Goal: Communication & Community: Share content

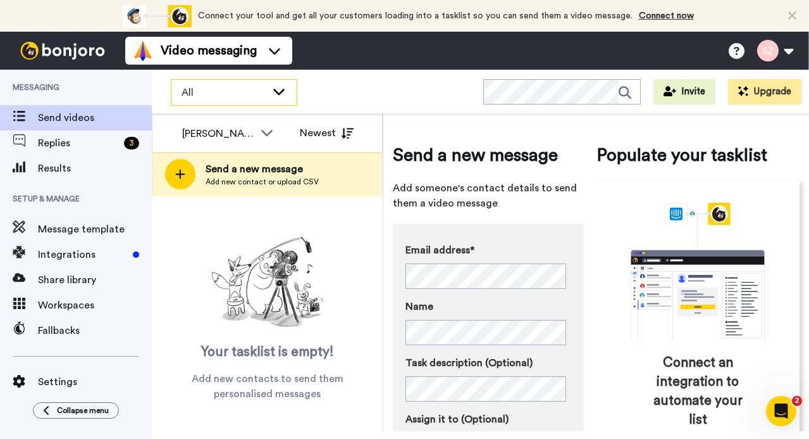
click at [277, 92] on icon at bounding box center [278, 91] width 15 height 13
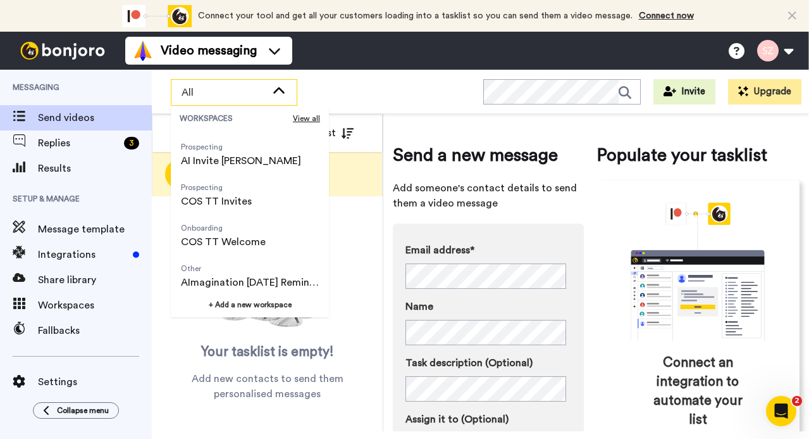
scroll to position [81, 0]
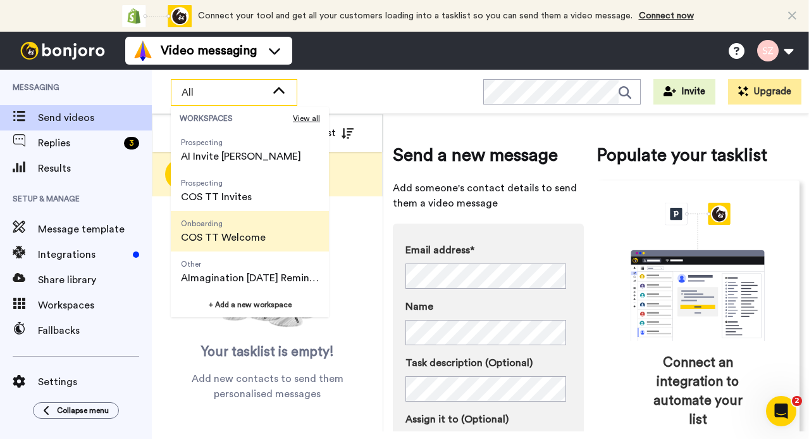
click at [262, 240] on span "COS TT Welcome" at bounding box center [223, 237] width 85 height 15
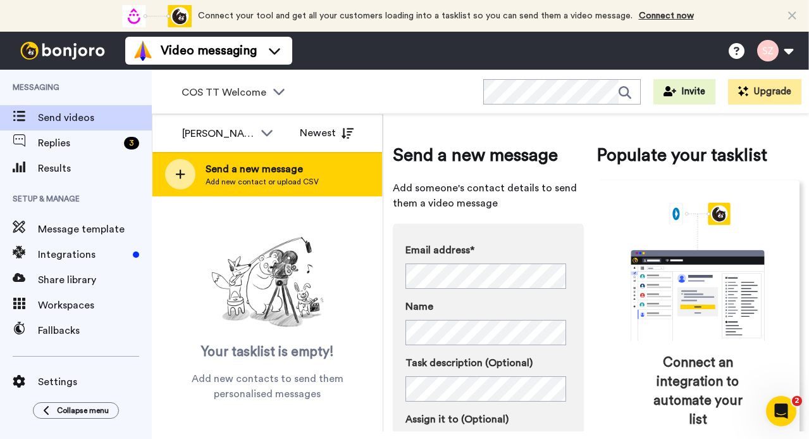
click at [234, 180] on span "Add new contact or upload CSV" at bounding box center [262, 182] width 113 height 10
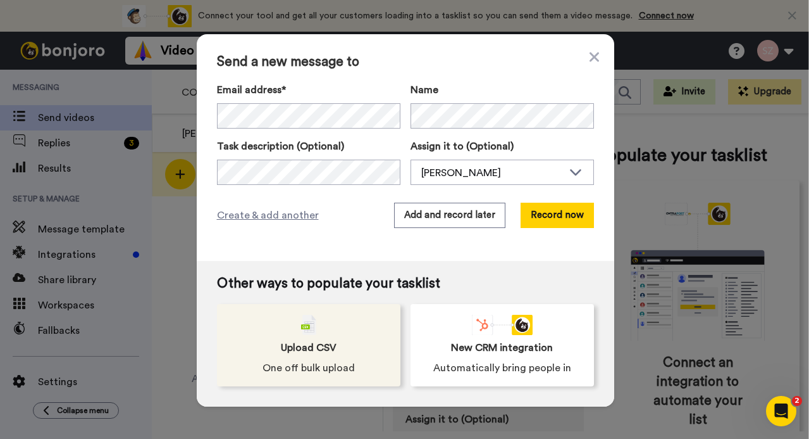
click at [302, 342] on span "Upload CSV" at bounding box center [309, 347] width 56 height 15
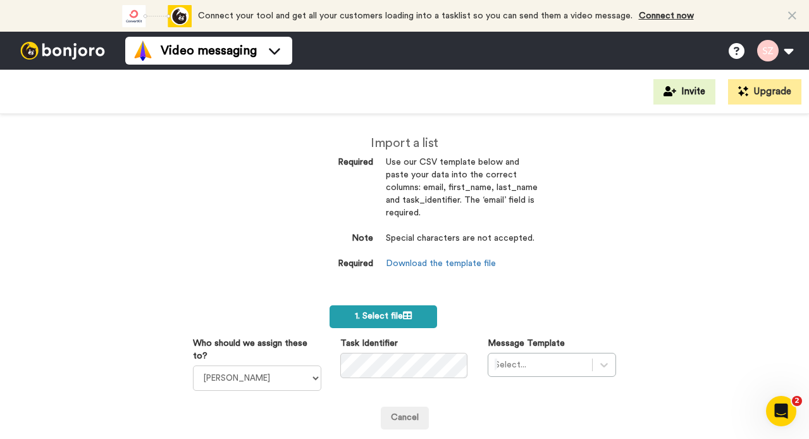
click at [396, 307] on label "1. Select file" at bounding box center [384, 316] width 108 height 23
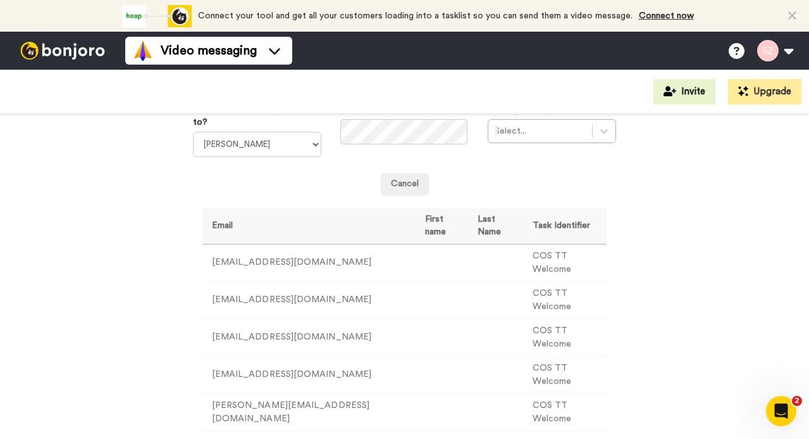
scroll to position [234, 0]
drag, startPoint x: 512, startPoint y: 259, endPoint x: 597, endPoint y: 262, distance: 84.9
click at [597, 262] on td "COS TT Welcome" at bounding box center [565, 262] width 84 height 37
copy td "COS TT Welcome"
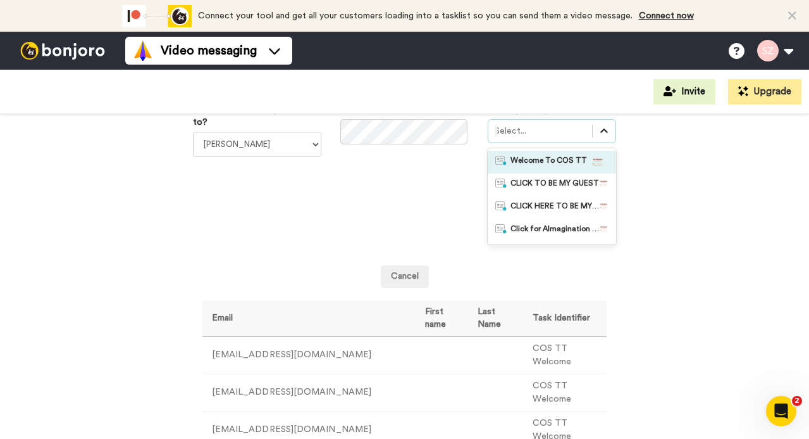
click at [599, 132] on icon at bounding box center [604, 131] width 13 height 13
click at [568, 162] on span "Welcome To COS TT" at bounding box center [549, 162] width 77 height 13
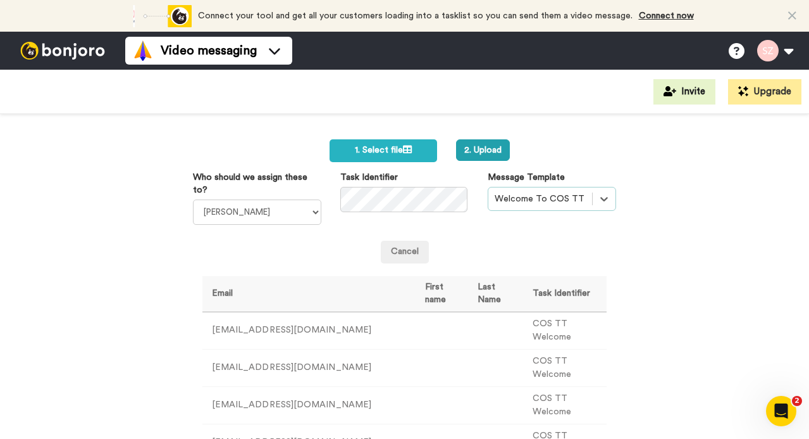
scroll to position [71, 0]
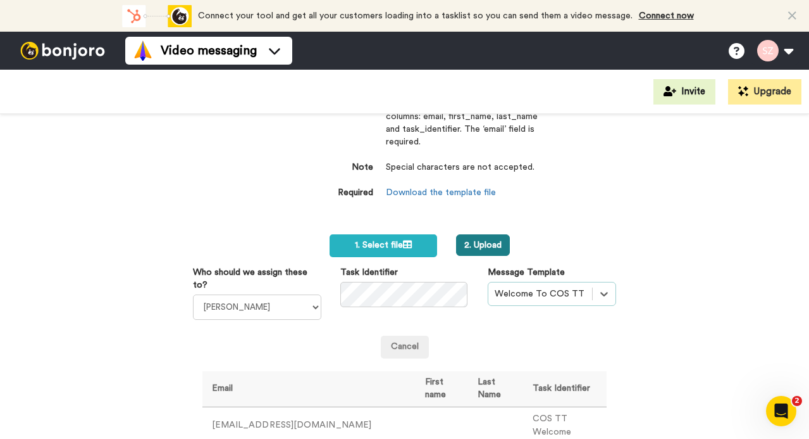
click at [491, 242] on button "2. Upload" at bounding box center [483, 245] width 54 height 22
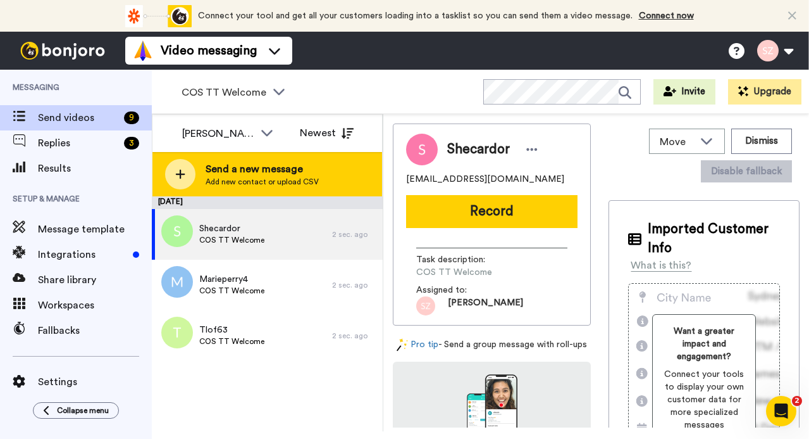
click at [256, 168] on span "Send a new message" at bounding box center [262, 168] width 113 height 15
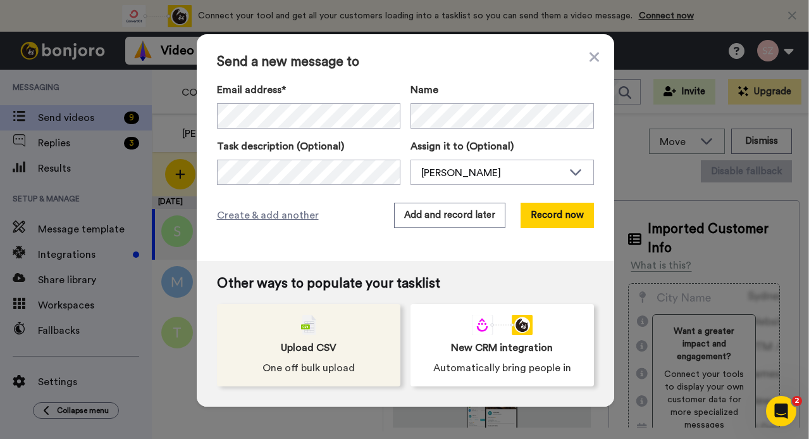
click at [299, 337] on div "Upload CSV One off bulk upload" at bounding box center [309, 345] width 184 height 82
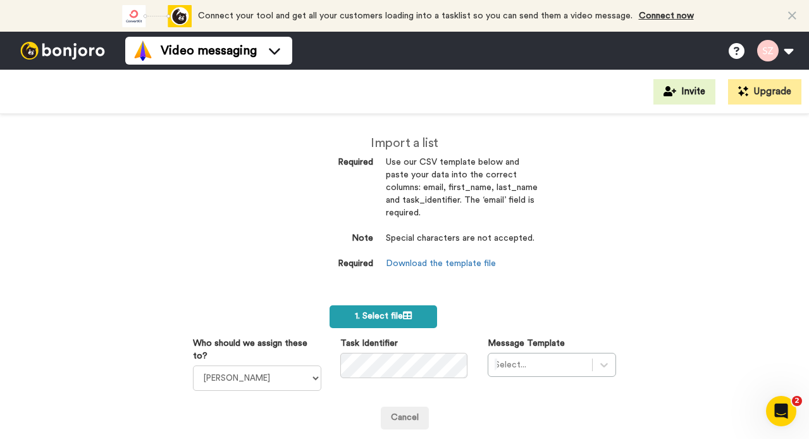
click at [383, 321] on label "1. Select file" at bounding box center [384, 316] width 108 height 23
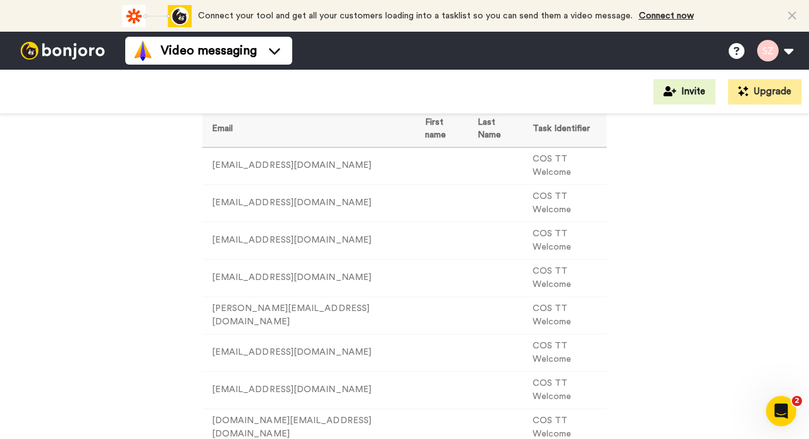
scroll to position [323, 0]
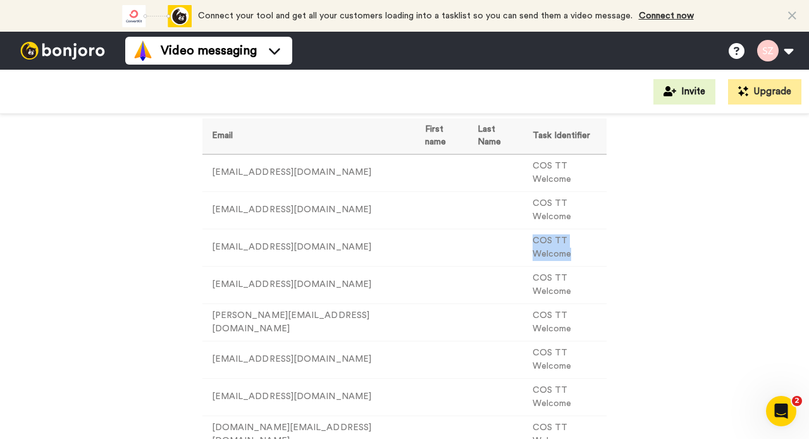
drag, startPoint x: 513, startPoint y: 240, endPoint x: 590, endPoint y: 240, distance: 77.8
click at [590, 240] on td "COS TT Welcome" at bounding box center [565, 246] width 84 height 37
copy td "COS TT Welcome"
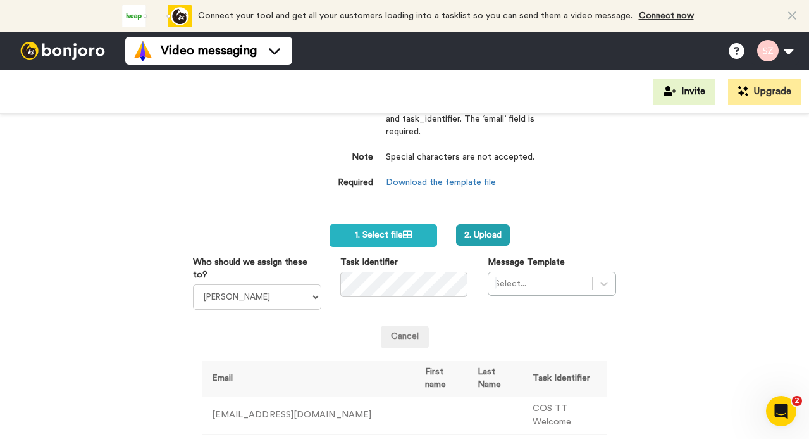
scroll to position [75, 0]
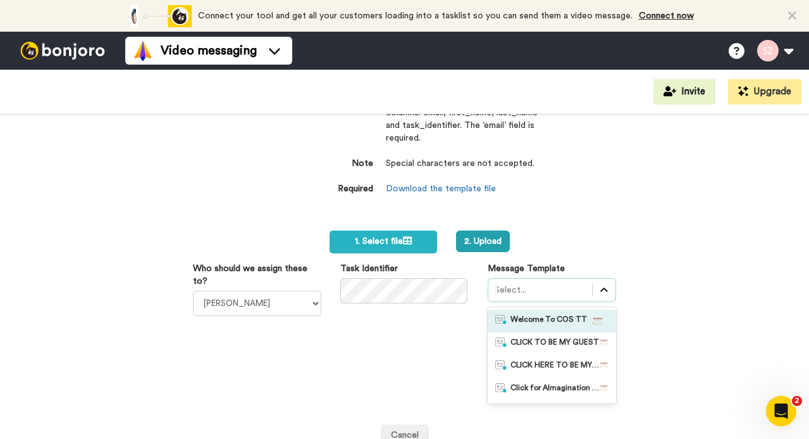
click at [600, 287] on icon at bounding box center [604, 289] width 13 height 13
click at [560, 317] on span "Welcome To COS TT" at bounding box center [549, 321] width 77 height 13
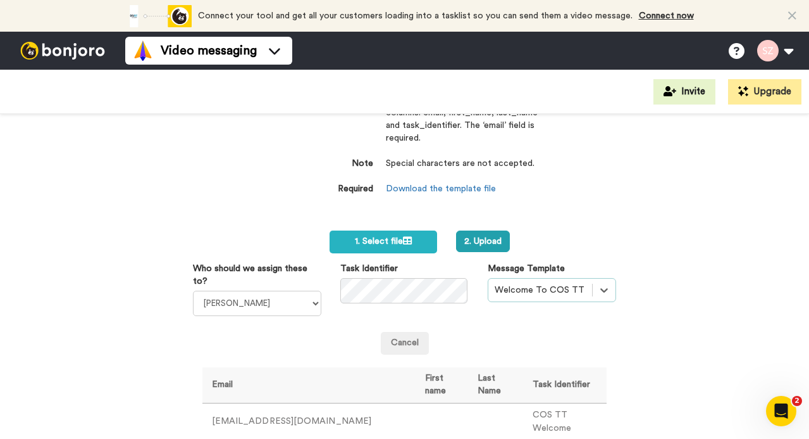
click at [720, 301] on div "Import a list Required Use our CSV template below and paste your data into the …" at bounding box center [404, 276] width 809 height 325
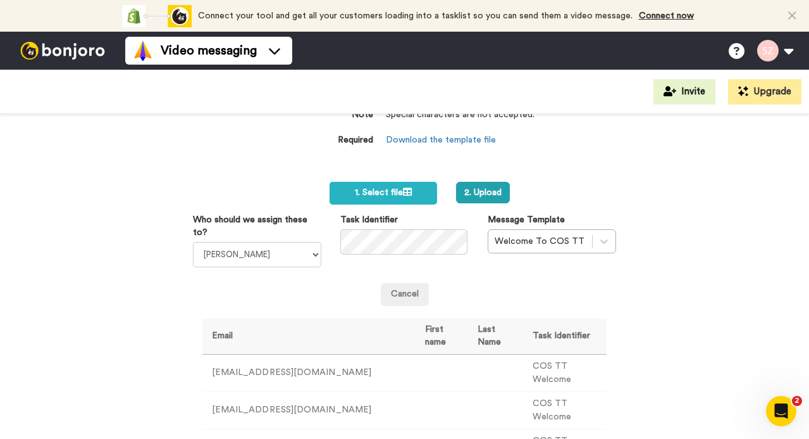
scroll to position [80, 0]
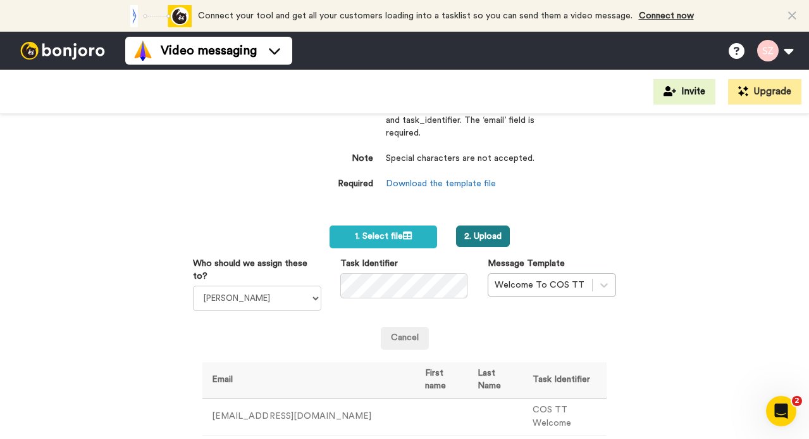
click at [481, 234] on button "2. Upload" at bounding box center [483, 236] width 54 height 22
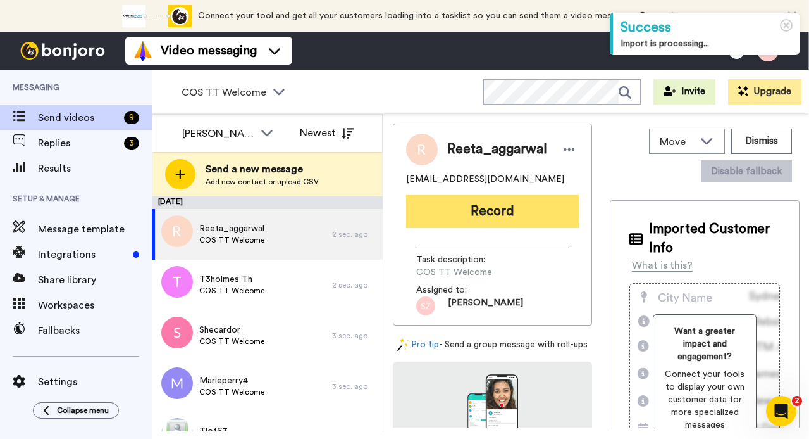
click at [468, 216] on button "Record" at bounding box center [492, 211] width 173 height 33
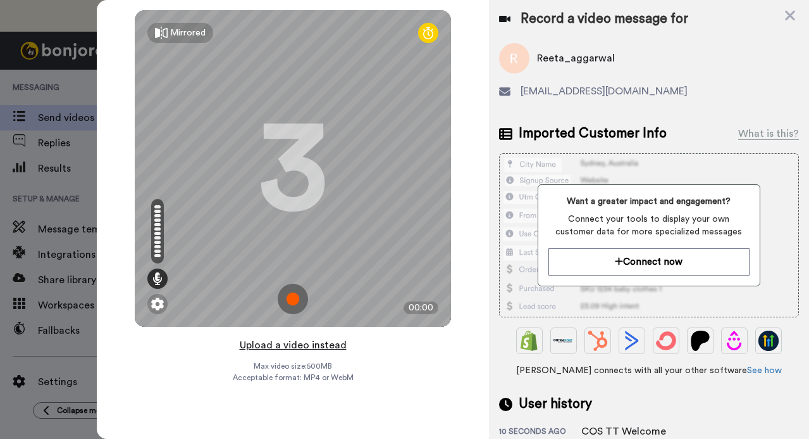
click at [326, 349] on button "Upload a video instead" at bounding box center [293, 345] width 115 height 16
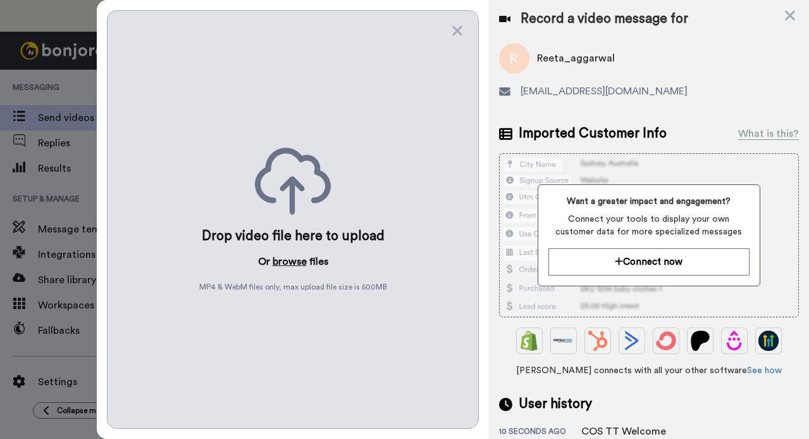
click at [282, 258] on button "browse" at bounding box center [290, 261] width 34 height 15
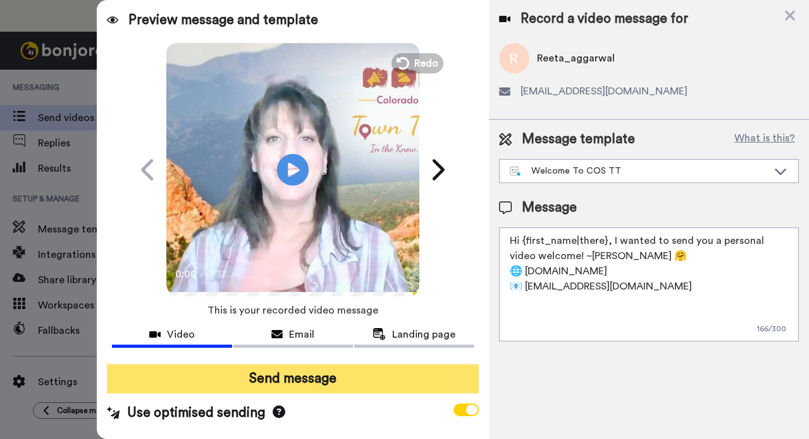
click at [304, 382] on button "Send message" at bounding box center [292, 378] width 371 height 29
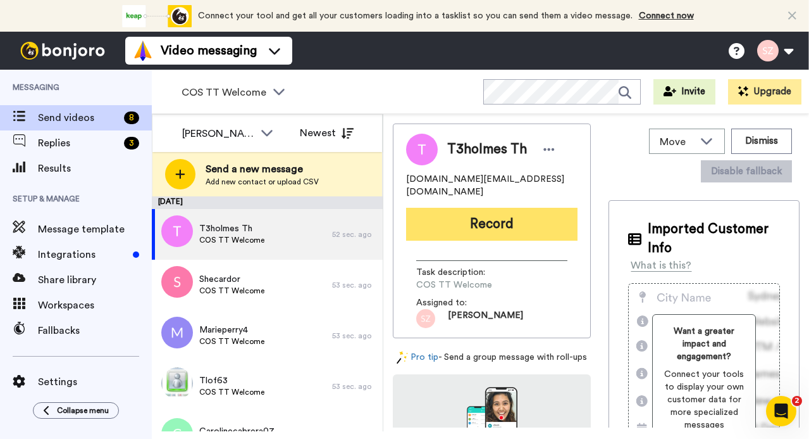
click at [451, 216] on button "Record" at bounding box center [491, 224] width 171 height 33
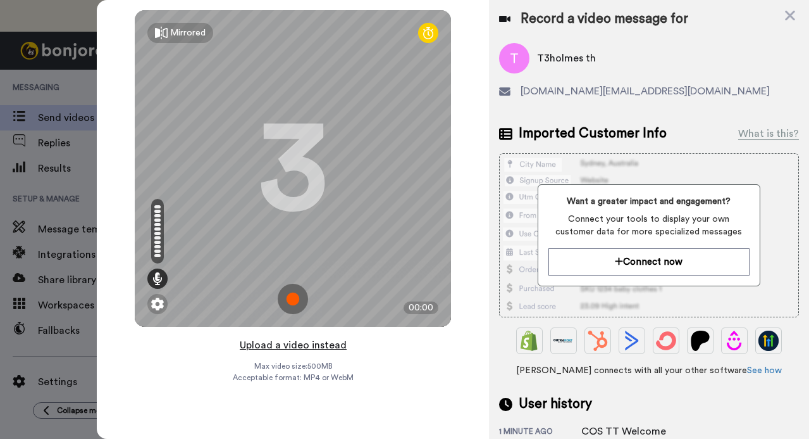
click at [318, 346] on button "Upload a video instead" at bounding box center [293, 345] width 115 height 16
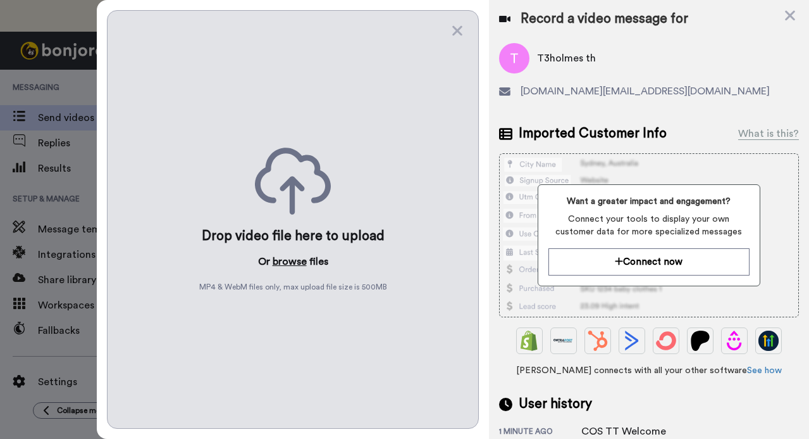
click at [282, 258] on button "browse" at bounding box center [290, 261] width 34 height 15
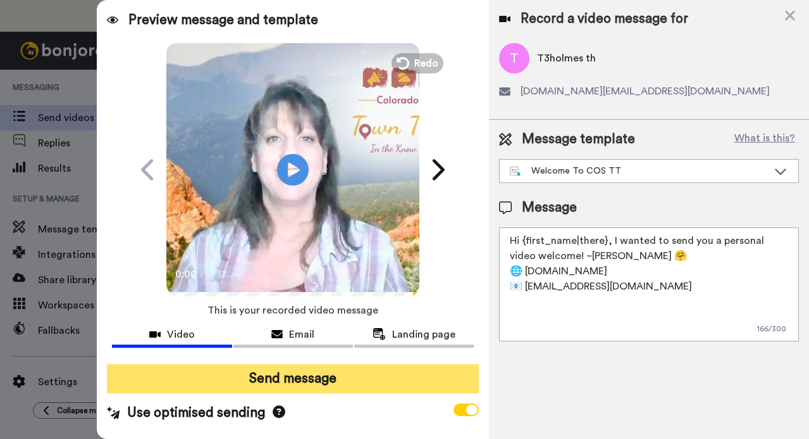
click at [292, 382] on button "Send message" at bounding box center [292, 378] width 371 height 29
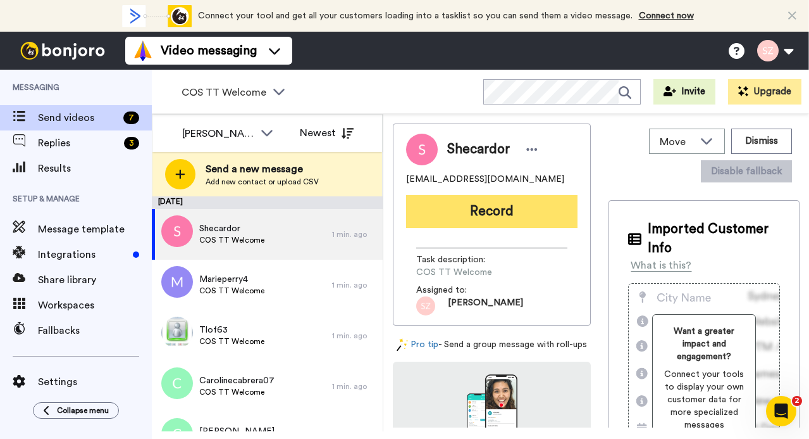
click at [466, 211] on button "Record" at bounding box center [491, 211] width 171 height 33
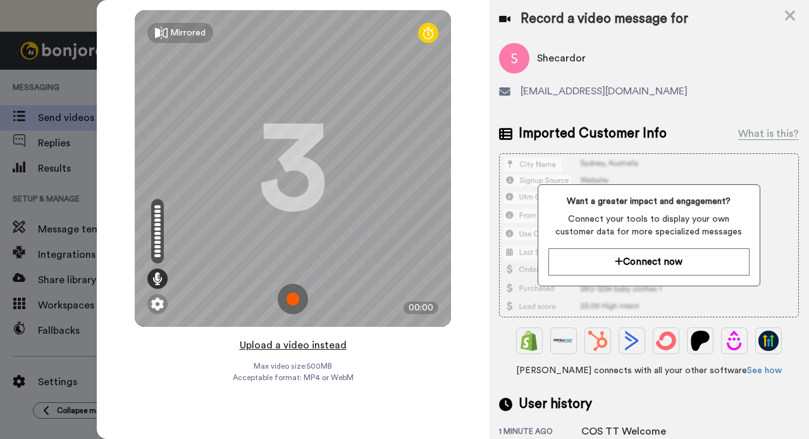
click at [330, 347] on button "Upload a video instead" at bounding box center [293, 345] width 115 height 16
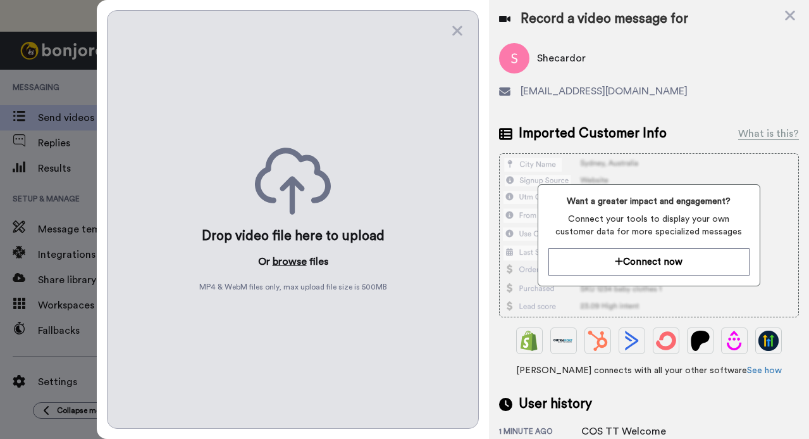
click at [289, 254] on button "browse" at bounding box center [290, 261] width 34 height 15
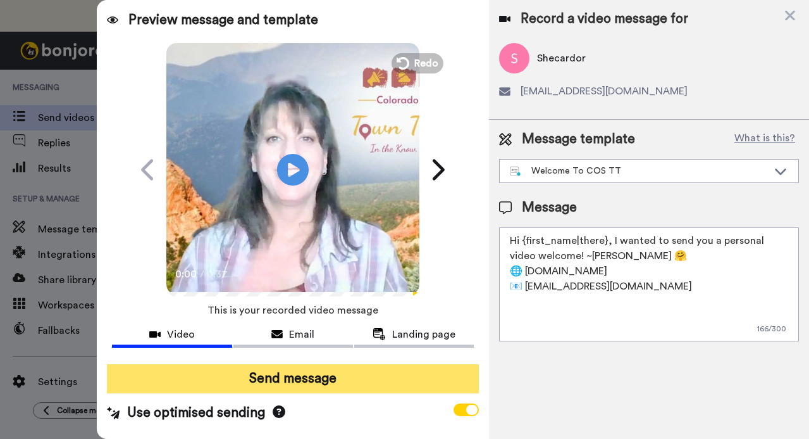
click at [290, 382] on button "Send message" at bounding box center [292, 378] width 371 height 29
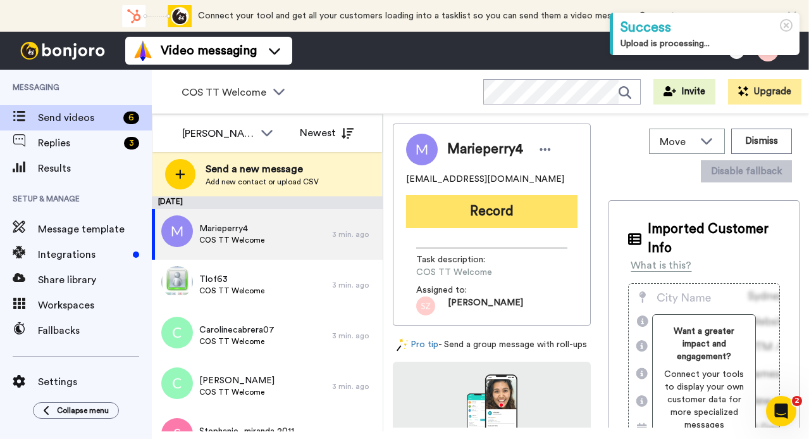
click at [438, 211] on button "Record" at bounding box center [491, 211] width 171 height 33
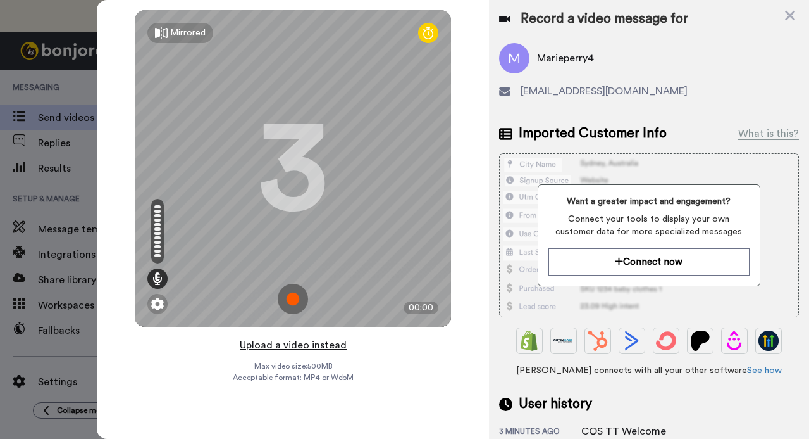
click at [293, 343] on button "Upload a video instead" at bounding box center [293, 345] width 115 height 16
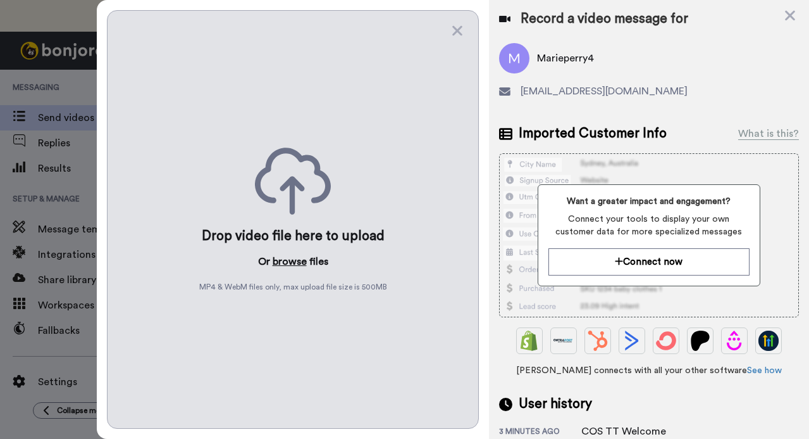
click at [288, 260] on button "browse" at bounding box center [290, 261] width 34 height 15
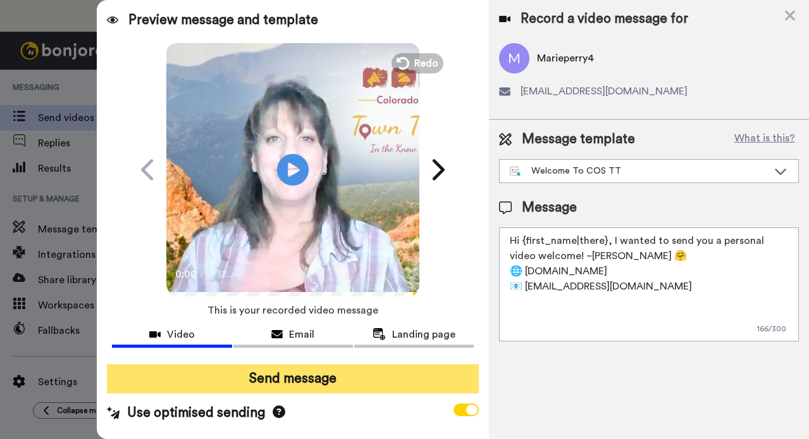
click at [293, 381] on button "Send message" at bounding box center [292, 378] width 371 height 29
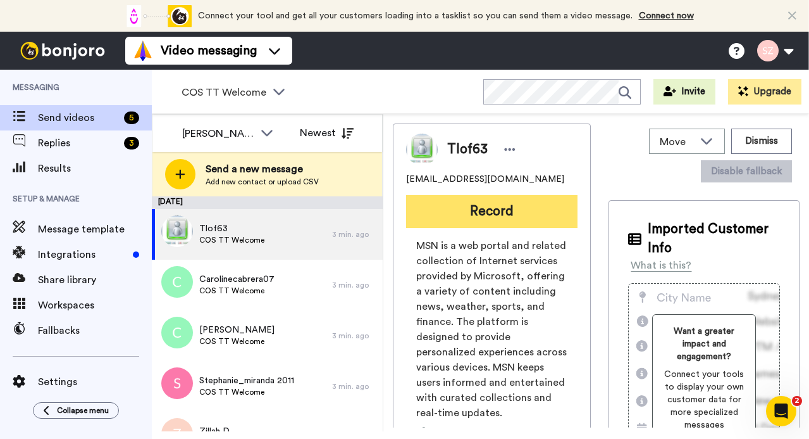
click at [516, 203] on button "Record" at bounding box center [491, 211] width 171 height 33
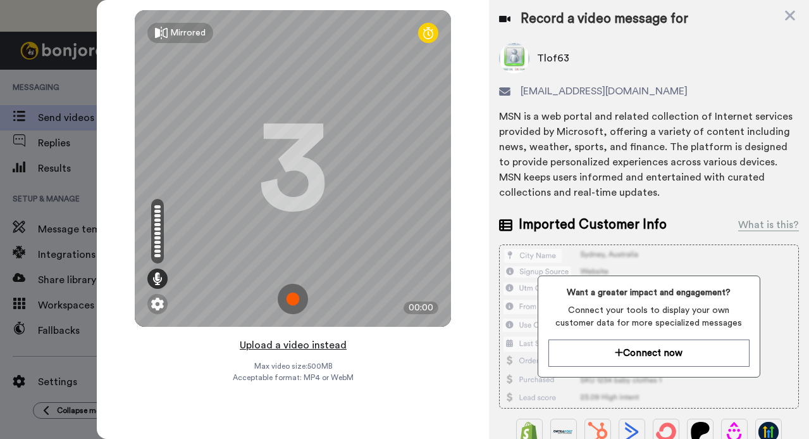
click at [318, 344] on button "Upload a video instead" at bounding box center [293, 345] width 115 height 16
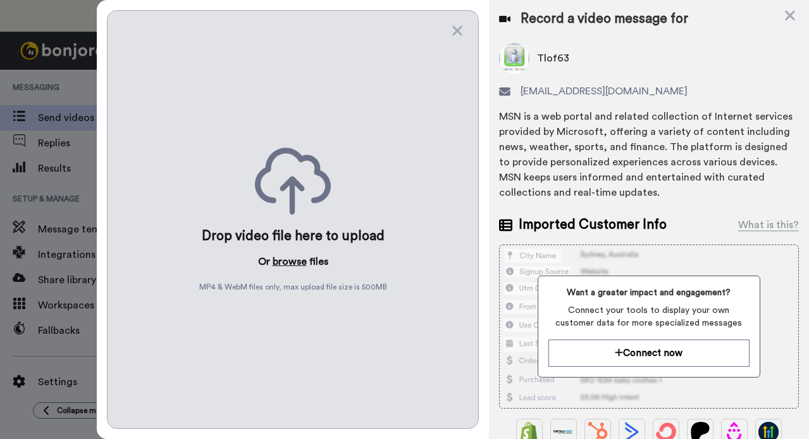
click at [296, 262] on button "browse" at bounding box center [290, 261] width 34 height 15
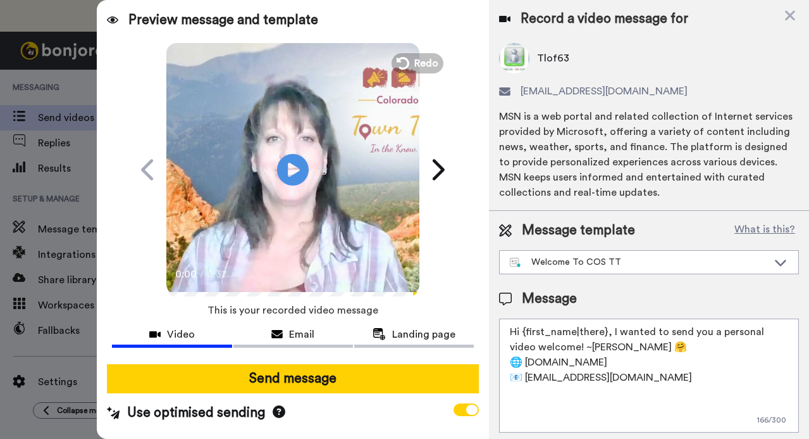
click at [305, 386] on button "Send message" at bounding box center [292, 378] width 371 height 29
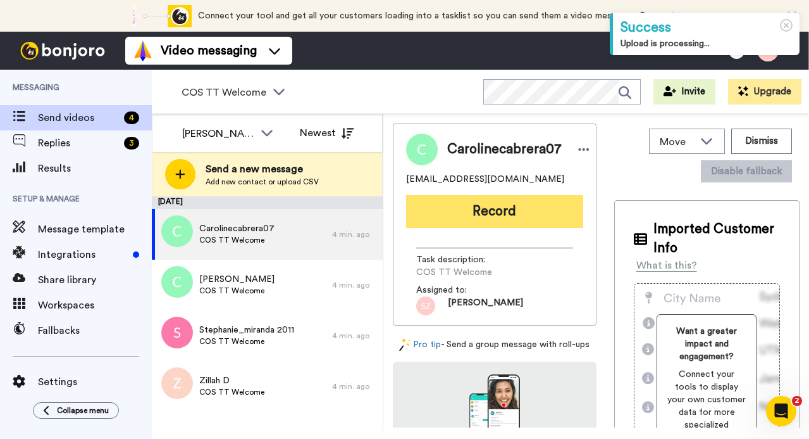
click at [428, 209] on button "Record" at bounding box center [494, 211] width 177 height 33
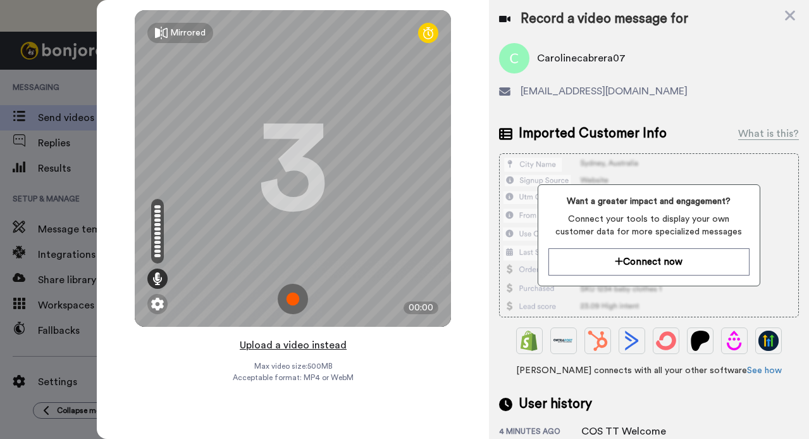
click at [296, 346] on button "Upload a video instead" at bounding box center [293, 345] width 115 height 16
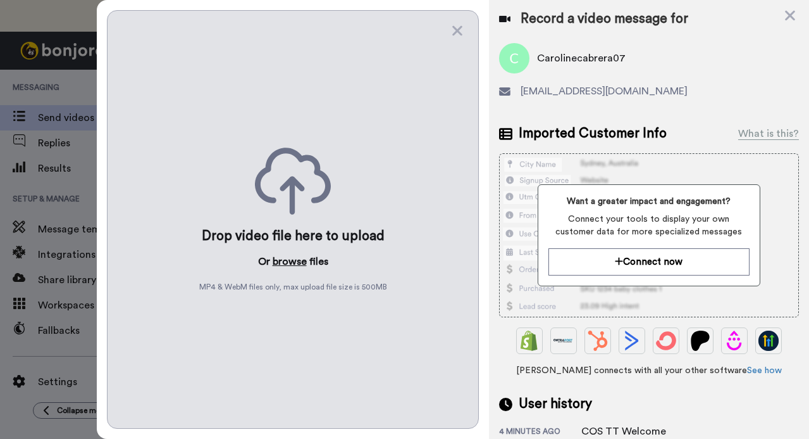
click at [289, 258] on button "browse" at bounding box center [290, 261] width 34 height 15
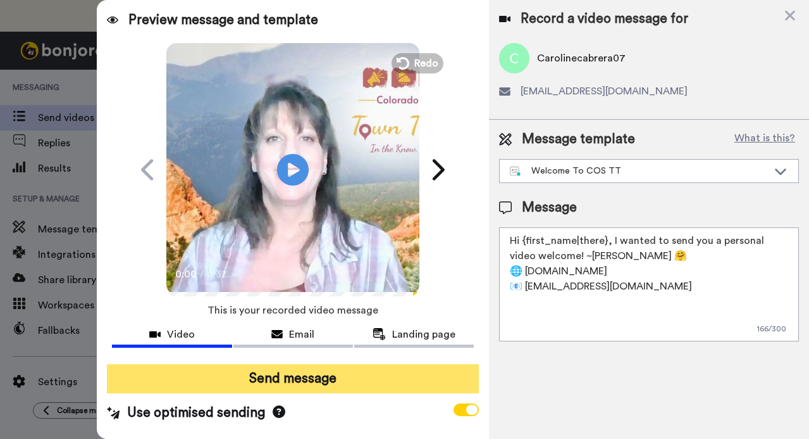
click at [295, 375] on button "Send message" at bounding box center [292, 378] width 371 height 29
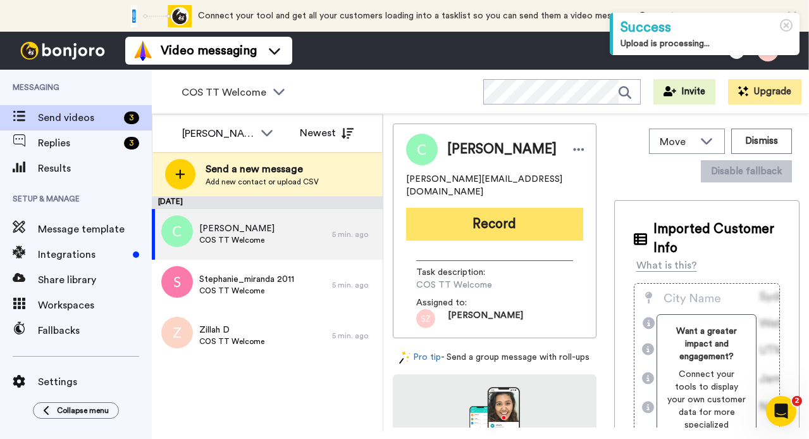
click at [470, 217] on button "Record" at bounding box center [494, 224] width 177 height 33
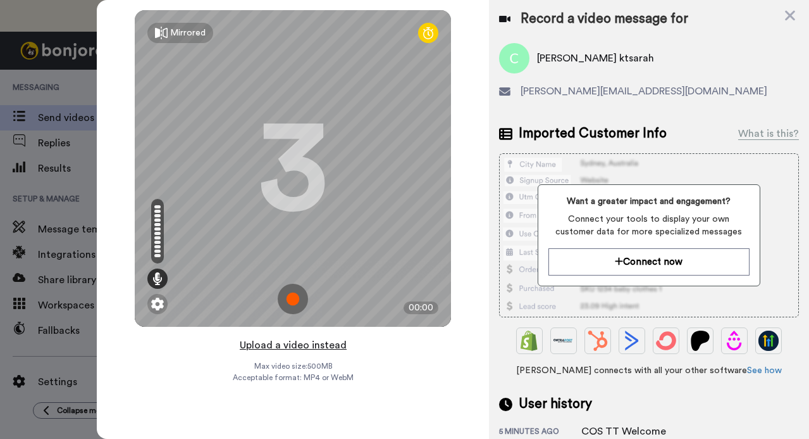
click at [301, 346] on button "Upload a video instead" at bounding box center [293, 345] width 115 height 16
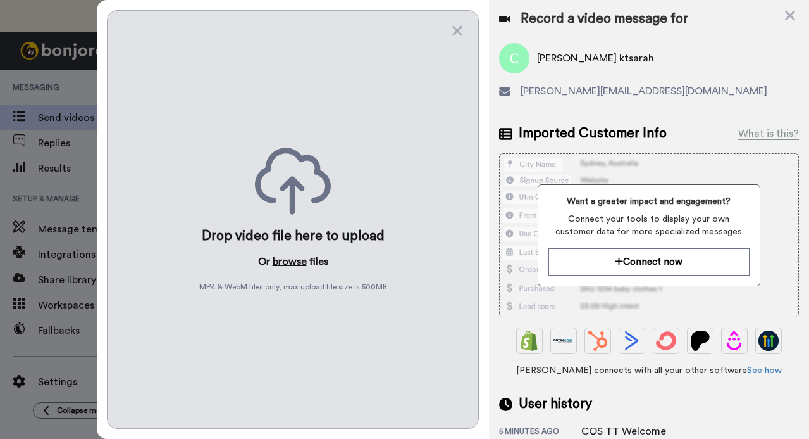
click at [294, 258] on button "browse" at bounding box center [290, 261] width 34 height 15
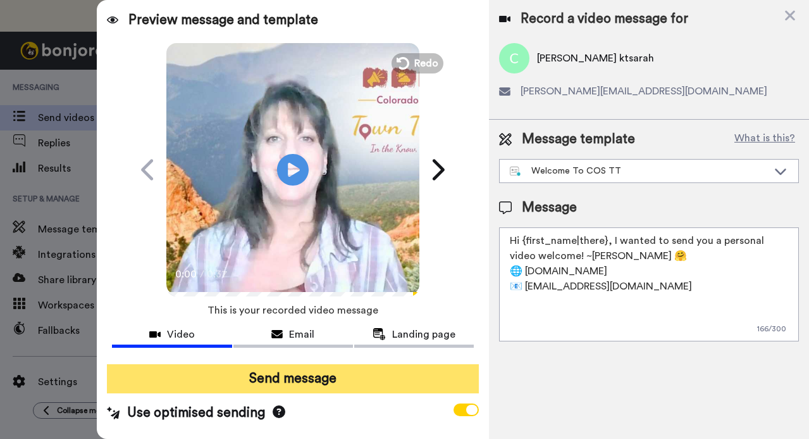
click at [310, 381] on button "Send message" at bounding box center [292, 378] width 371 height 29
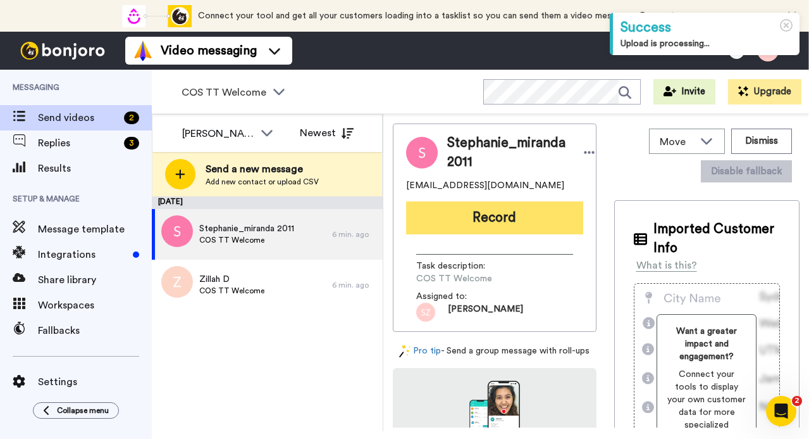
click at [475, 219] on button "Record" at bounding box center [494, 217] width 177 height 33
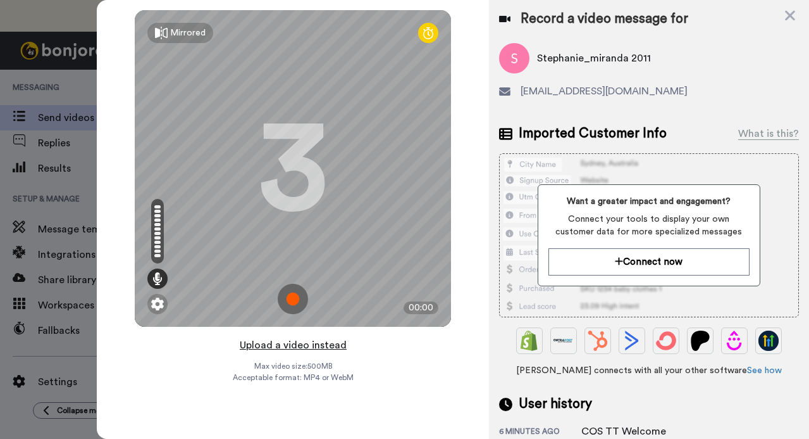
click at [314, 344] on button "Upload a video instead" at bounding box center [293, 345] width 115 height 16
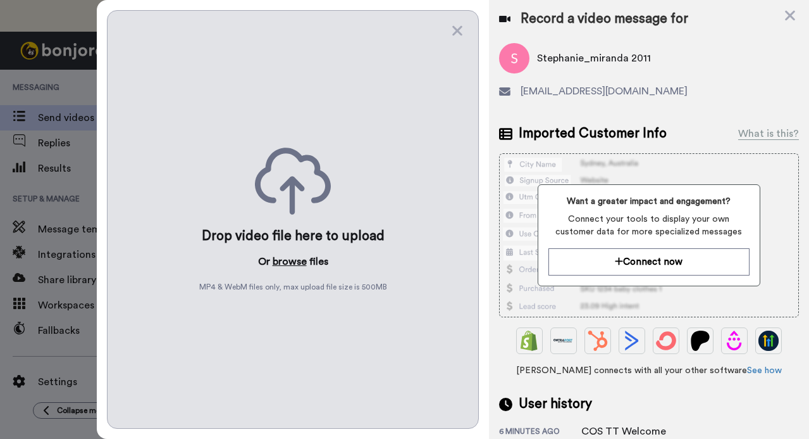
click at [286, 254] on button "browse" at bounding box center [290, 261] width 34 height 15
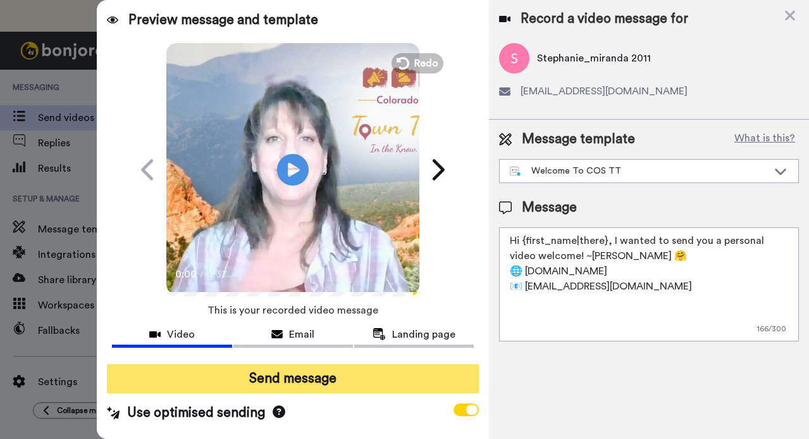
click at [323, 374] on button "Send message" at bounding box center [292, 378] width 371 height 29
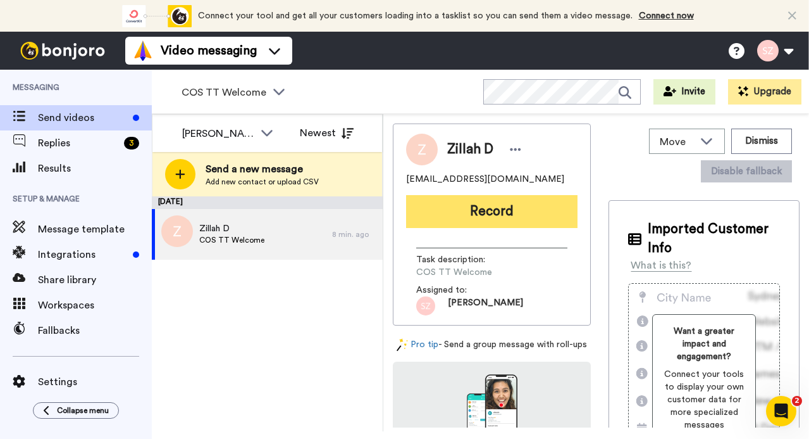
click at [484, 217] on button "Record" at bounding box center [491, 211] width 171 height 33
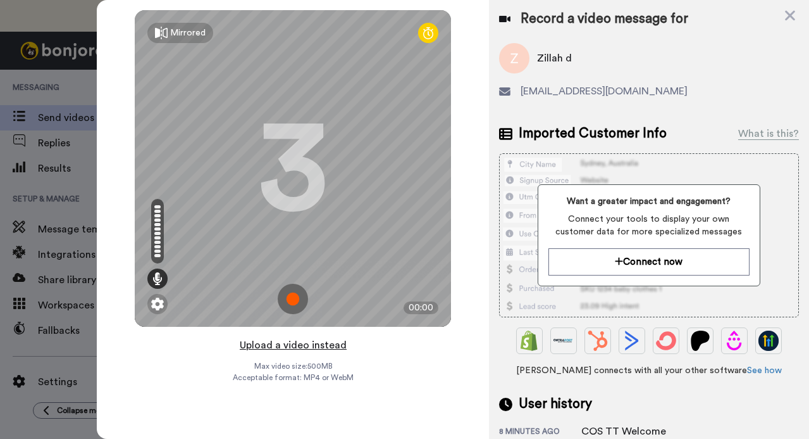
click at [321, 346] on button "Upload a video instead" at bounding box center [293, 345] width 115 height 16
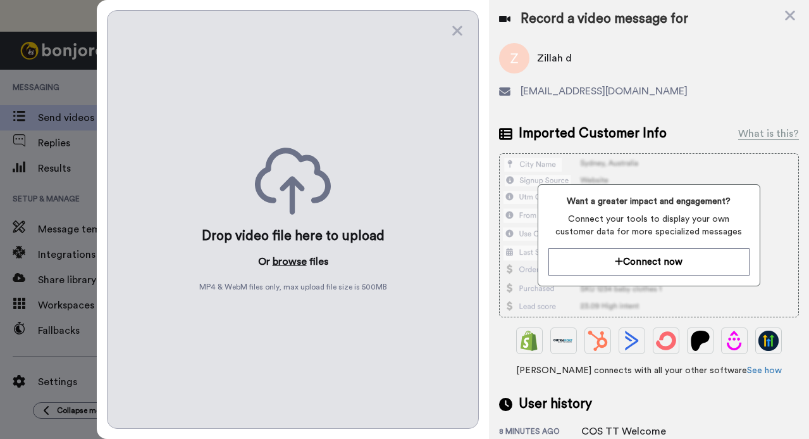
click at [288, 260] on button "browse" at bounding box center [290, 261] width 34 height 15
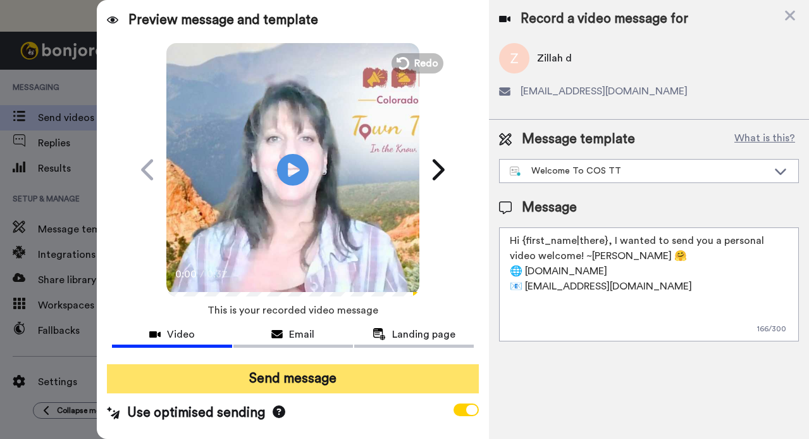
click at [305, 377] on button "Send message" at bounding box center [292, 378] width 371 height 29
